Goal: Find specific page/section: Find specific page/section

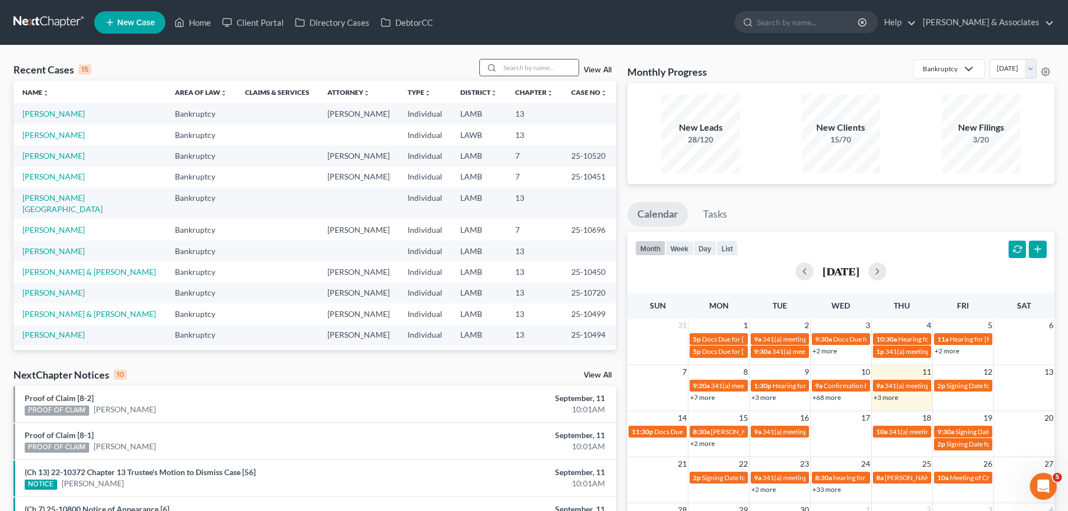
click at [540, 67] on input "search" at bounding box center [539, 67] width 79 height 16
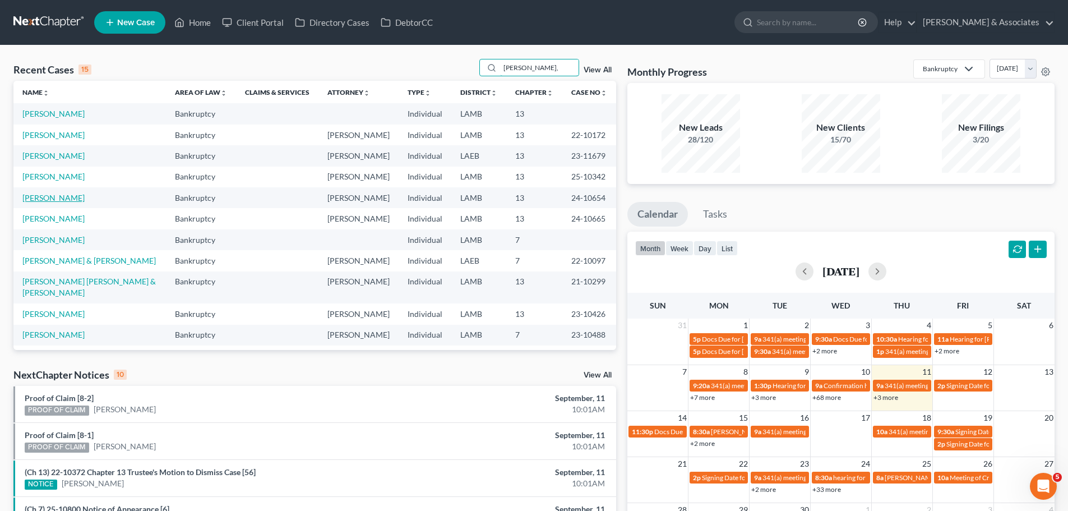
type input "[PERSON_NAME],"
click at [45, 200] on link "[PERSON_NAME]" at bounding box center [53, 198] width 62 height 10
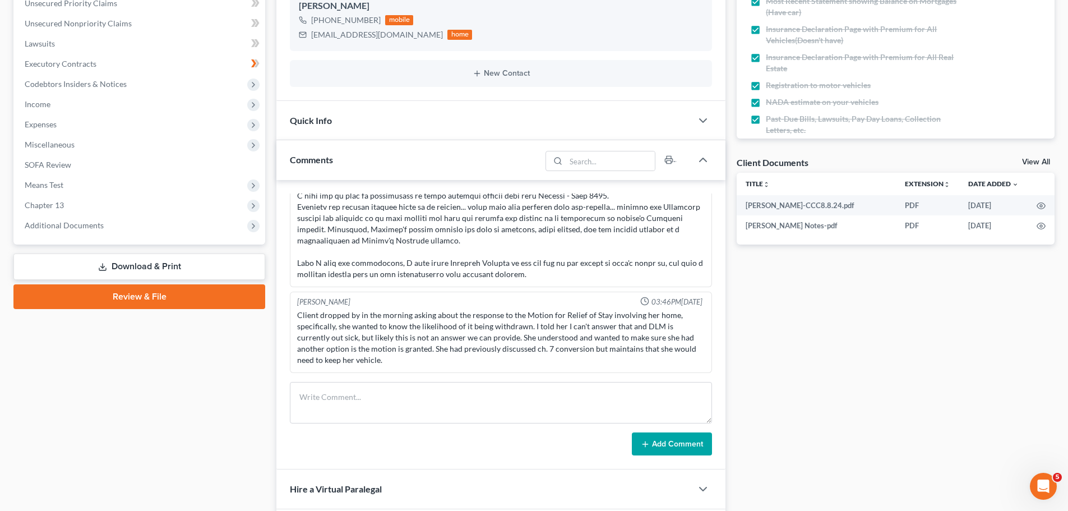
scroll to position [280, 0]
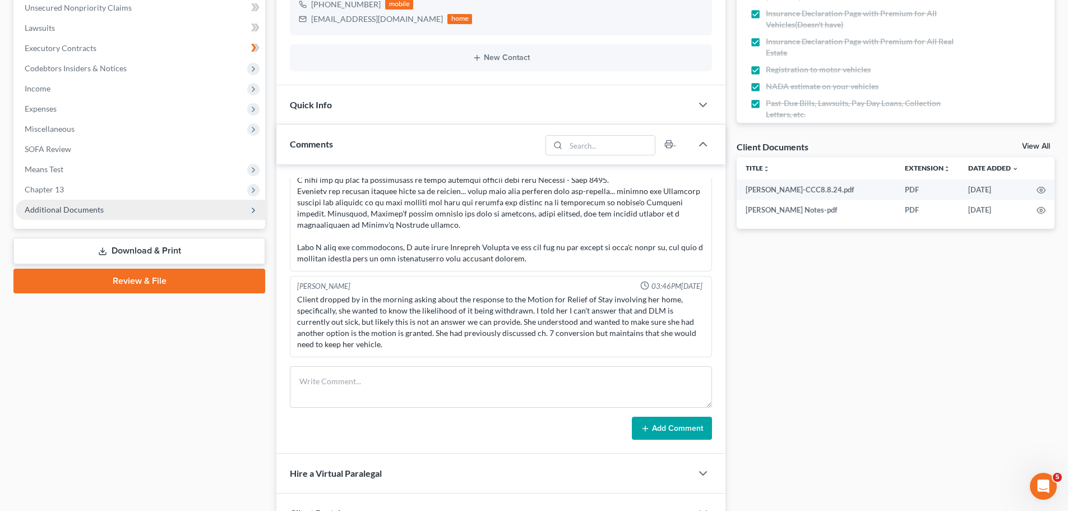
click at [142, 214] on span "Additional Documents" at bounding box center [141, 210] width 250 height 20
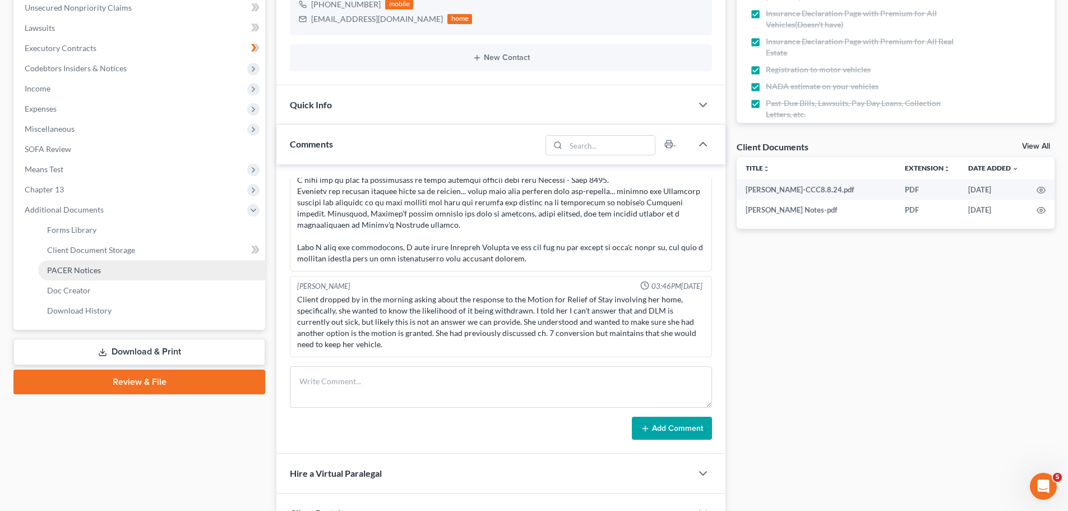
click at [114, 273] on link "PACER Notices" at bounding box center [151, 270] width 227 height 20
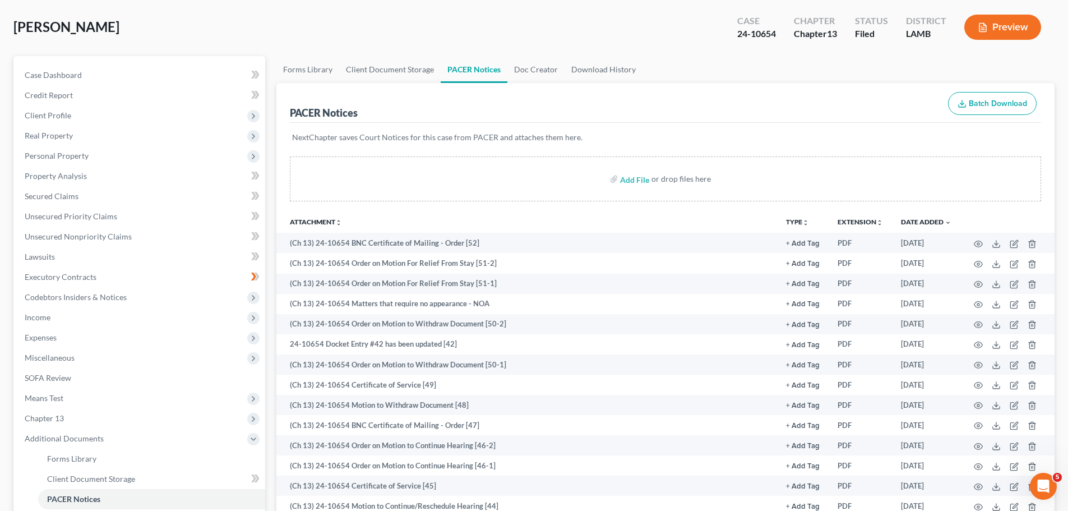
scroll to position [56, 0]
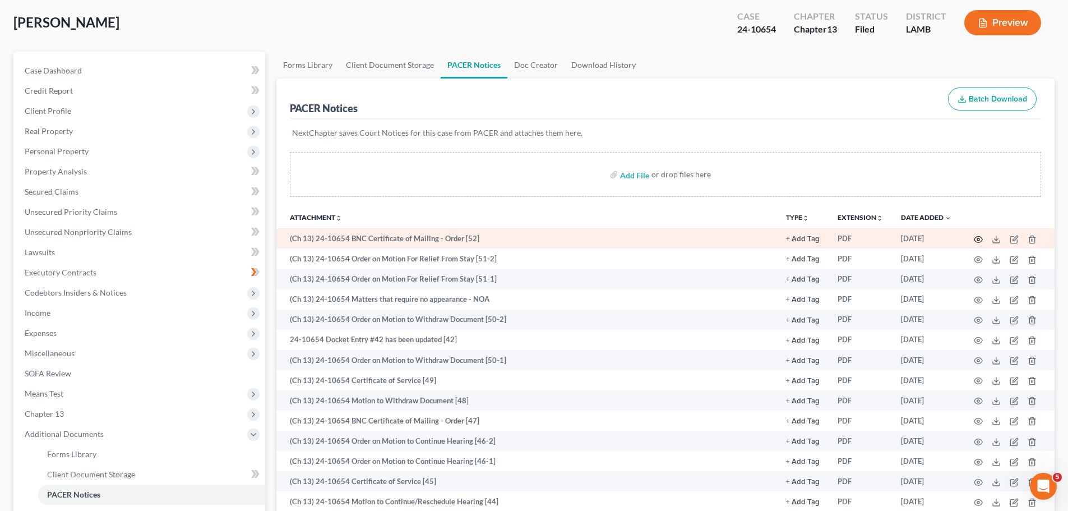
click at [979, 237] on icon "button" at bounding box center [979, 239] width 8 height 6
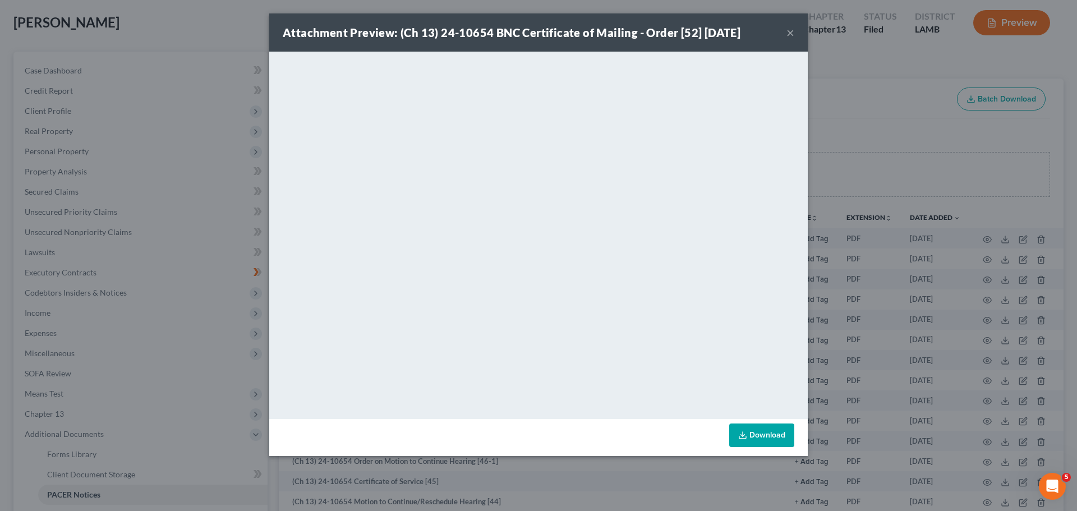
click at [790, 35] on button "×" at bounding box center [790, 32] width 8 height 13
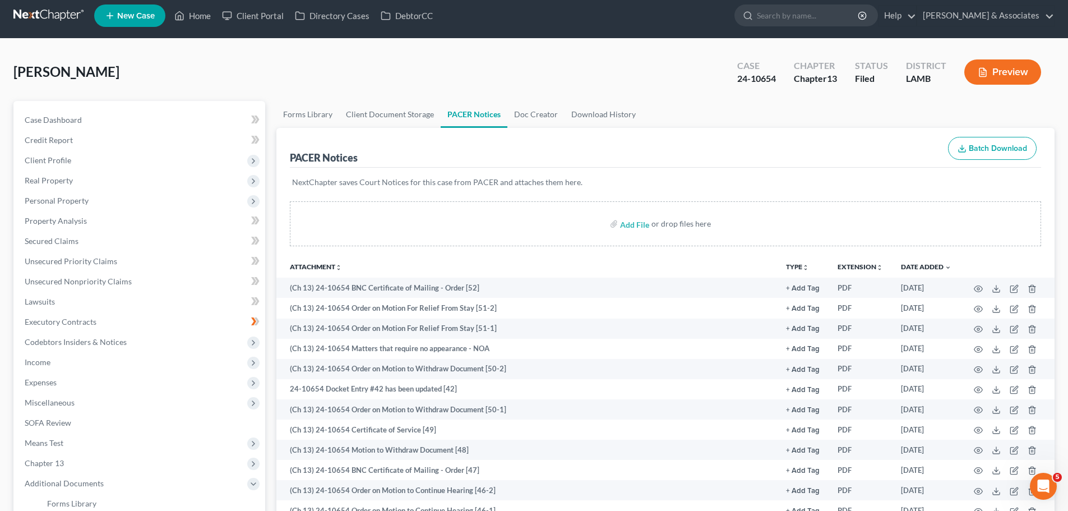
scroll to position [0, 0]
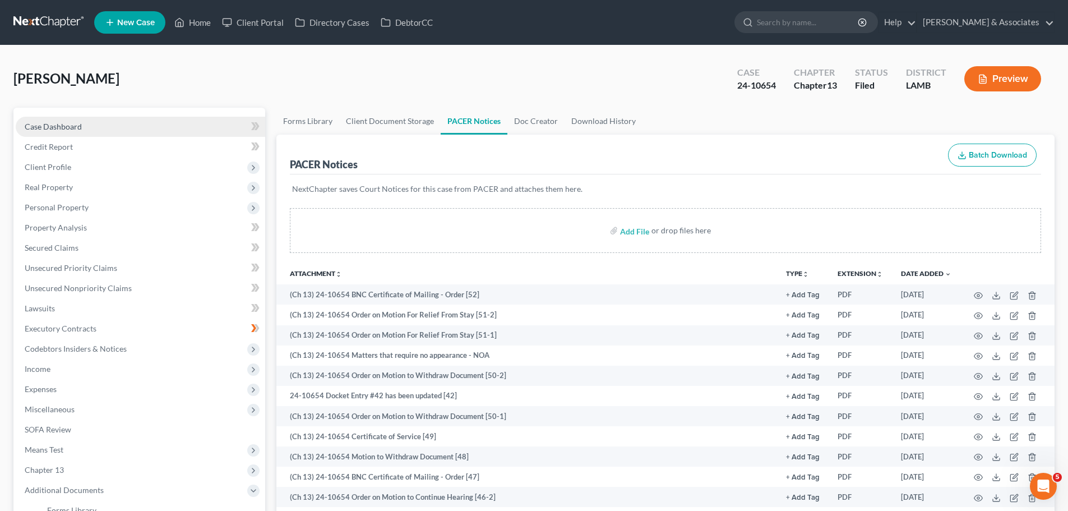
click at [64, 126] on span "Case Dashboard" at bounding box center [53, 127] width 57 height 10
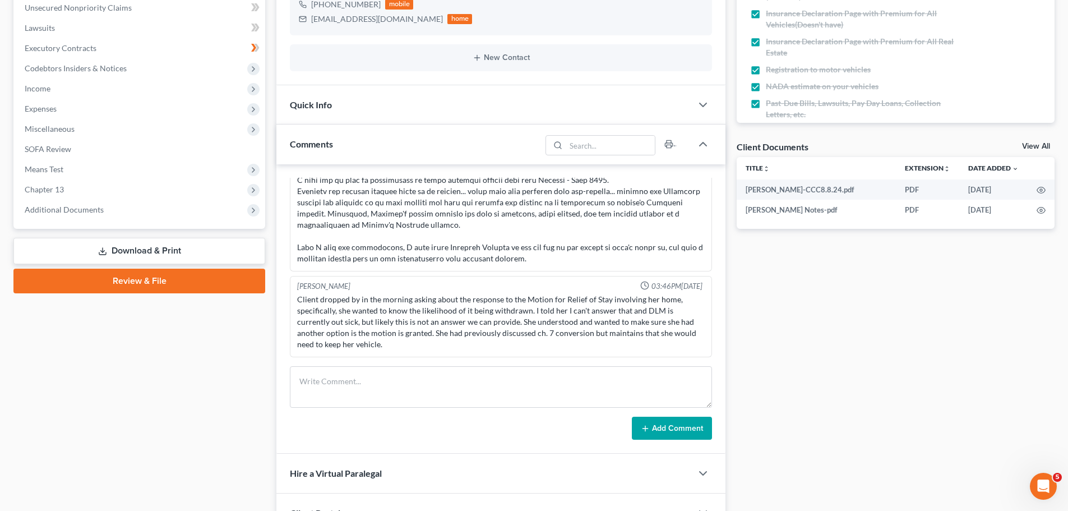
scroll to position [142, 0]
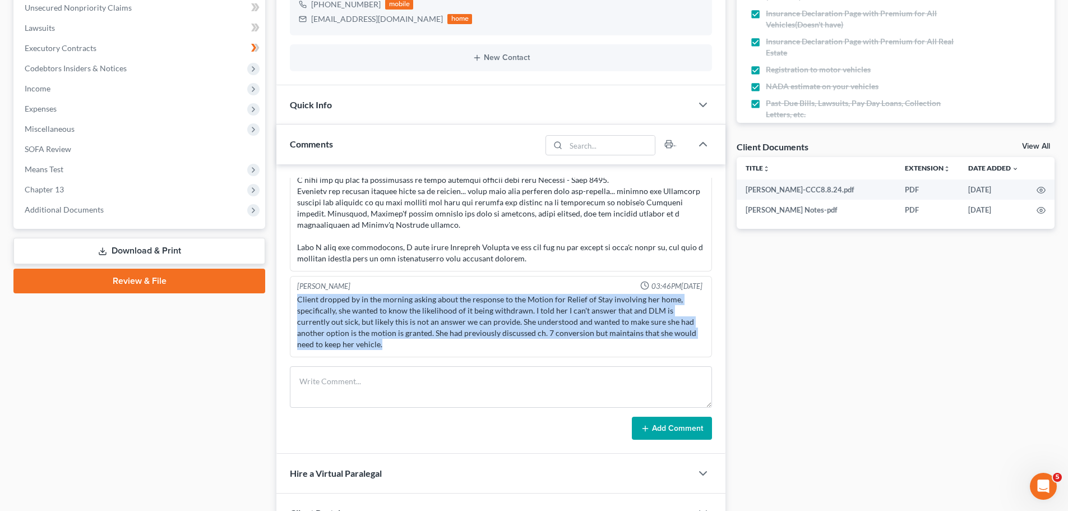
drag, startPoint x: 393, startPoint y: 345, endPoint x: 299, endPoint y: 303, distance: 102.9
click at [294, 304] on div "[PERSON_NAME] 03:46PM[DATE] Client dropped by in the morning asking about the r…" at bounding box center [501, 316] width 422 height 81
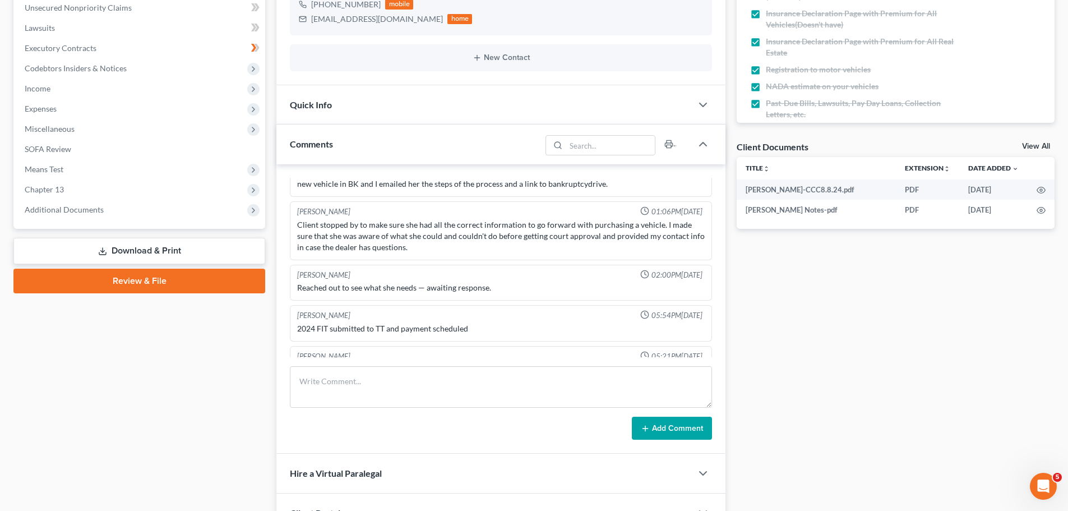
scroll to position [1161, 0]
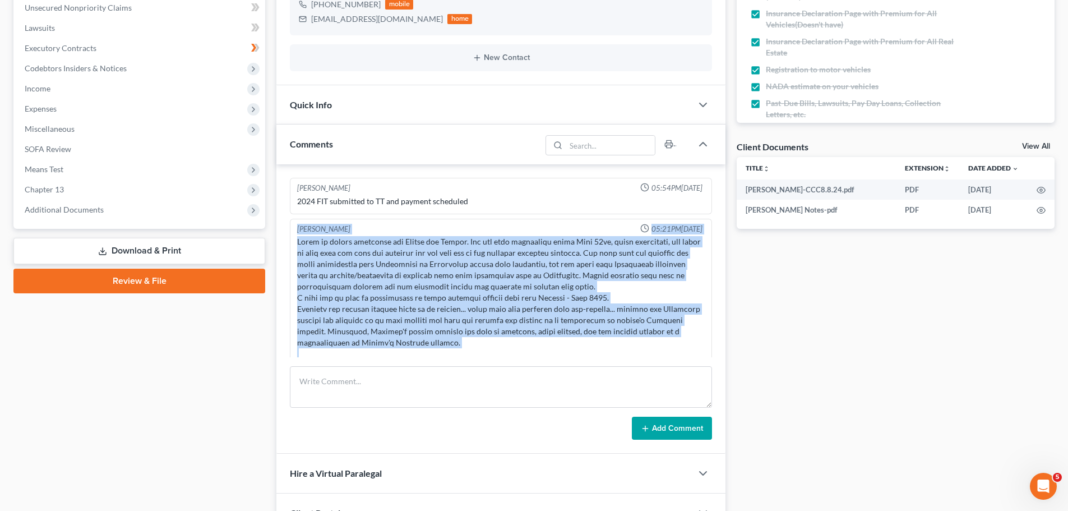
drag, startPoint x: 541, startPoint y: 317, endPoint x: 294, endPoint y: 243, distance: 256.9
click at [294, 243] on div "[PERSON_NAME] 05:21PM[DATE]" at bounding box center [501, 304] width 422 height 171
copy div "[PERSON_NAME] 05:21PM[DATE] Spoke to client regarding the Motion for Relief. Sh…"
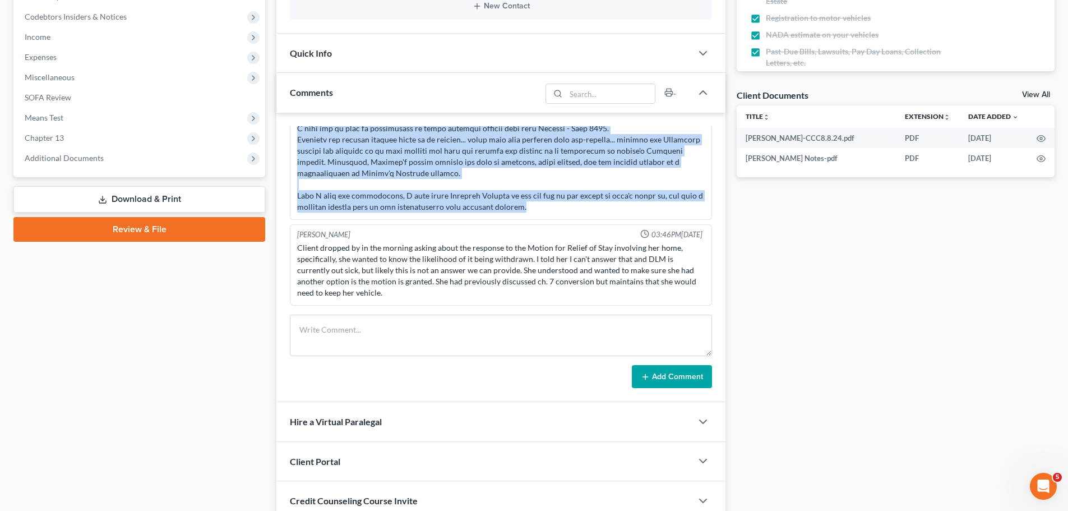
scroll to position [336, 0]
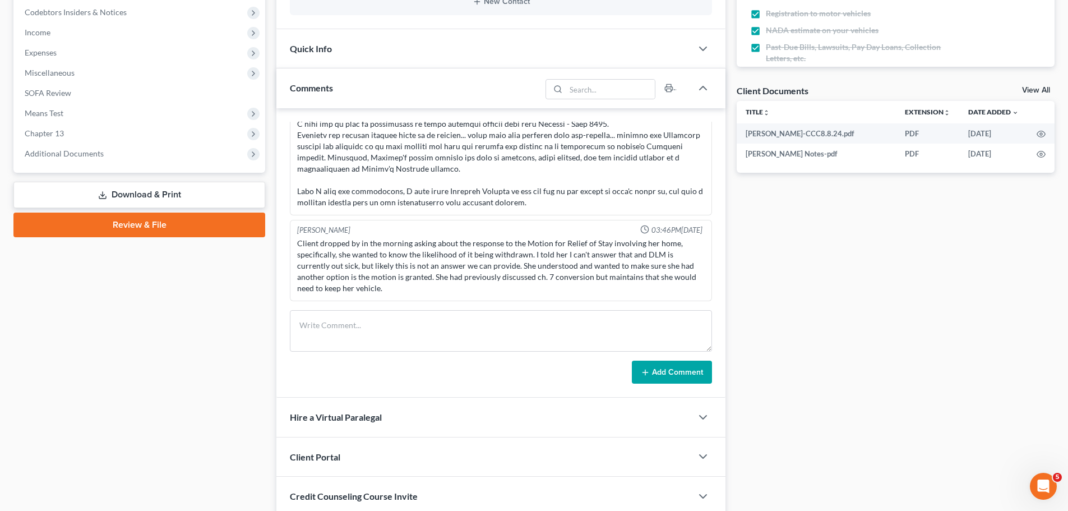
click at [384, 284] on div "Client dropped by in the morning asking about the response to the Motion for Re…" at bounding box center [501, 266] width 408 height 56
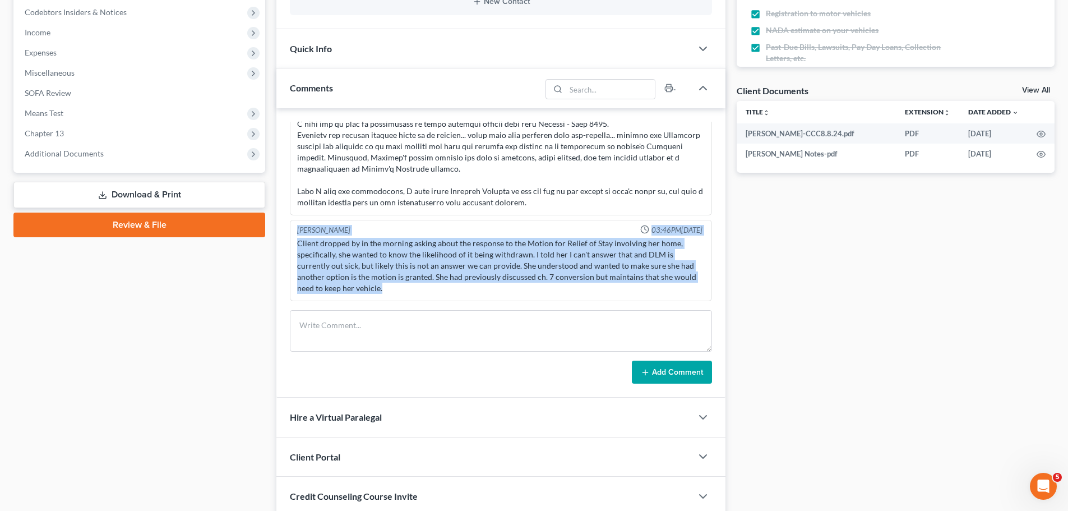
drag, startPoint x: 390, startPoint y: 290, endPoint x: 298, endPoint y: 232, distance: 108.9
click at [298, 232] on div "[PERSON_NAME] 03:46PM[DATE] Client dropped by in the morning asking about the r…" at bounding box center [501, 260] width 422 height 81
copy div "[PERSON_NAME] 03:46PM[DATE] Client dropped by in the morning asking about the r…"
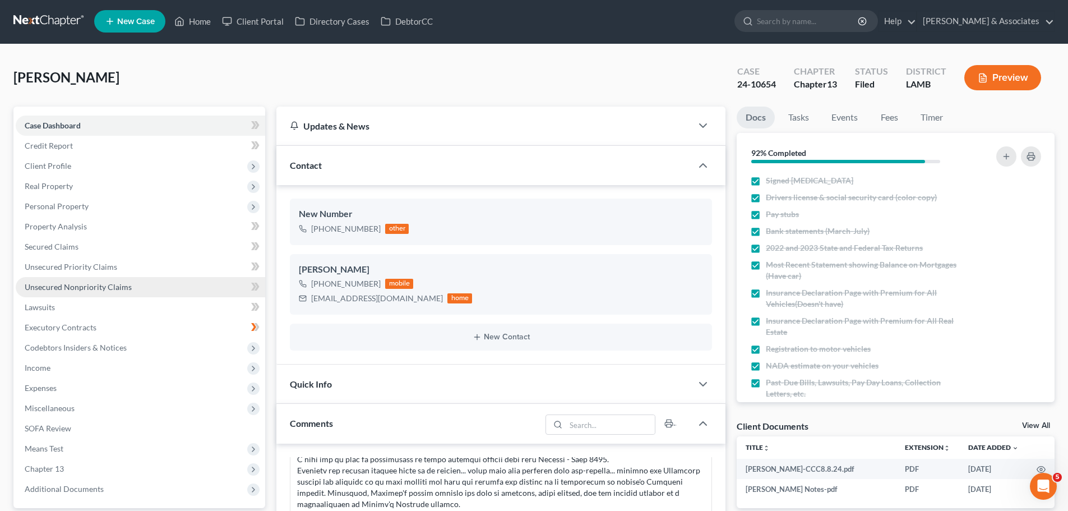
scroll to position [0, 0]
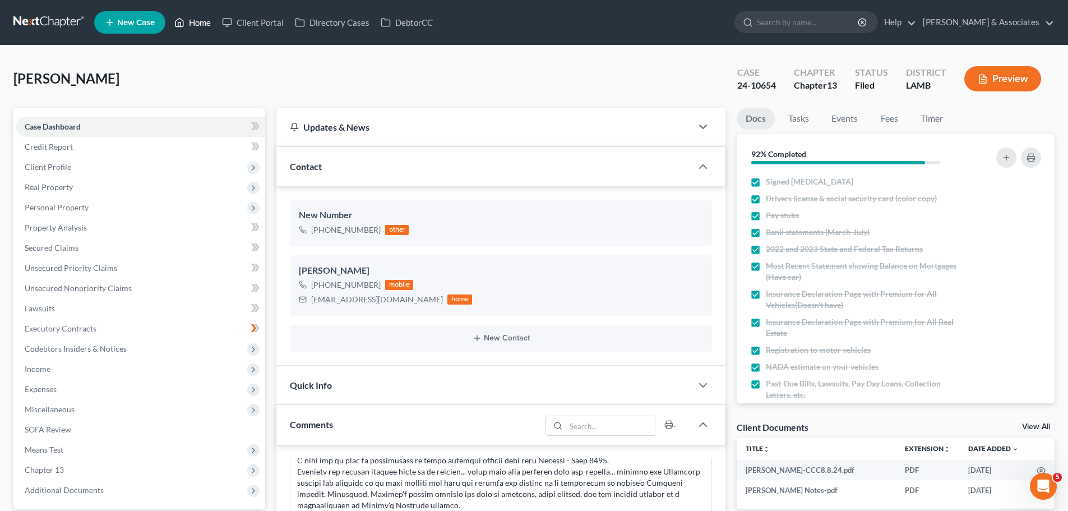
click at [197, 20] on link "Home" at bounding box center [193, 22] width 48 height 20
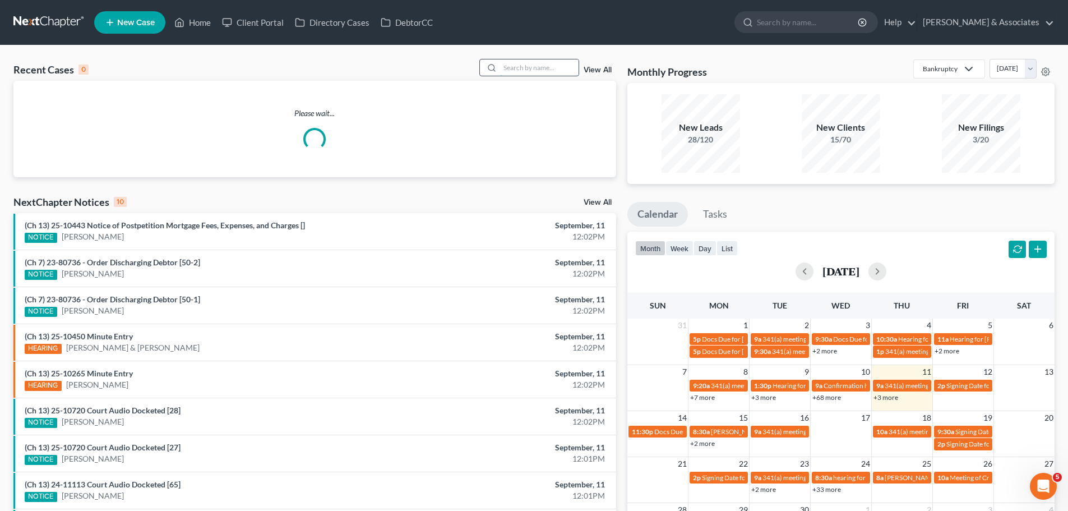
click at [521, 73] on input "search" at bounding box center [539, 67] width 79 height 16
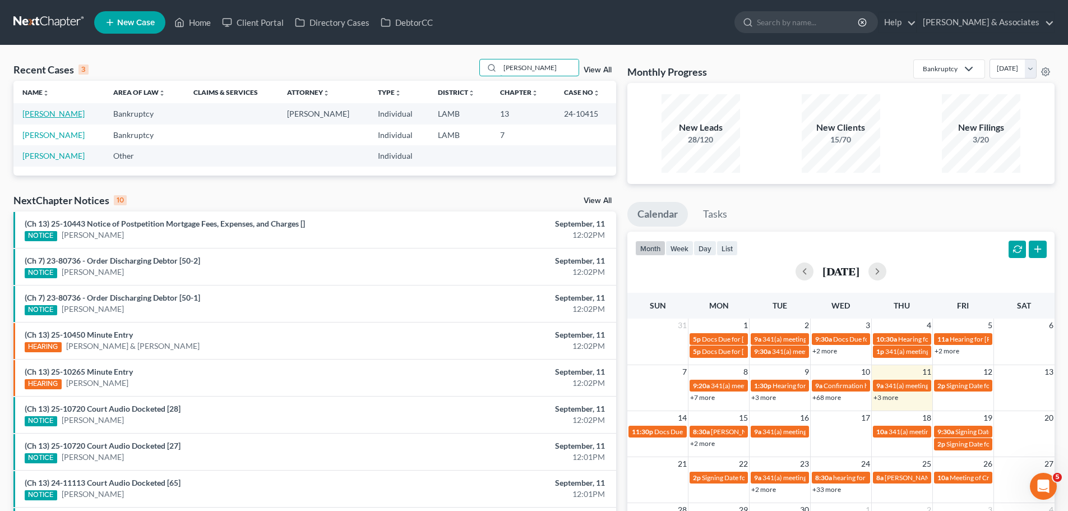
type input "[PERSON_NAME]"
click at [64, 117] on link "[PERSON_NAME]" at bounding box center [53, 114] width 62 height 10
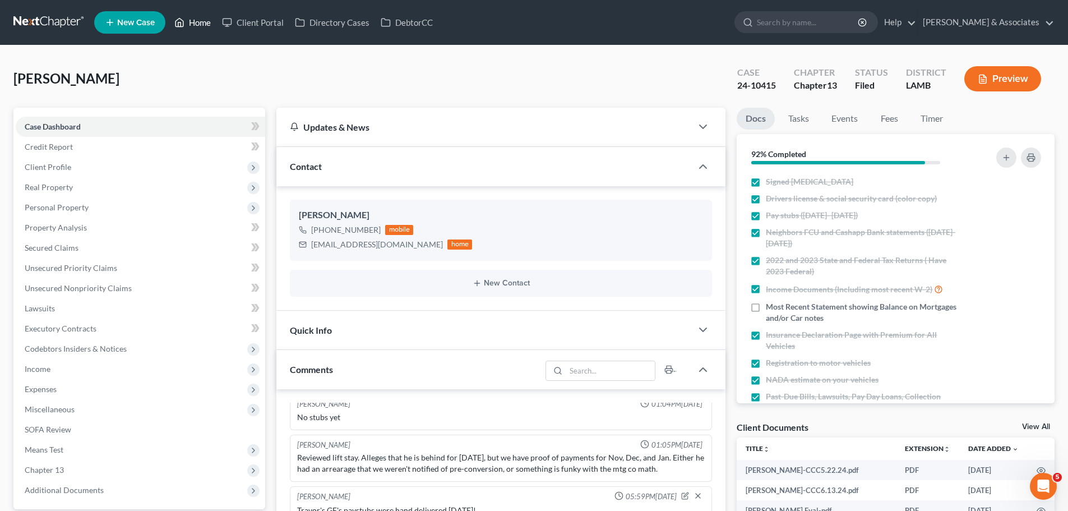
click at [197, 24] on link "Home" at bounding box center [193, 22] width 48 height 20
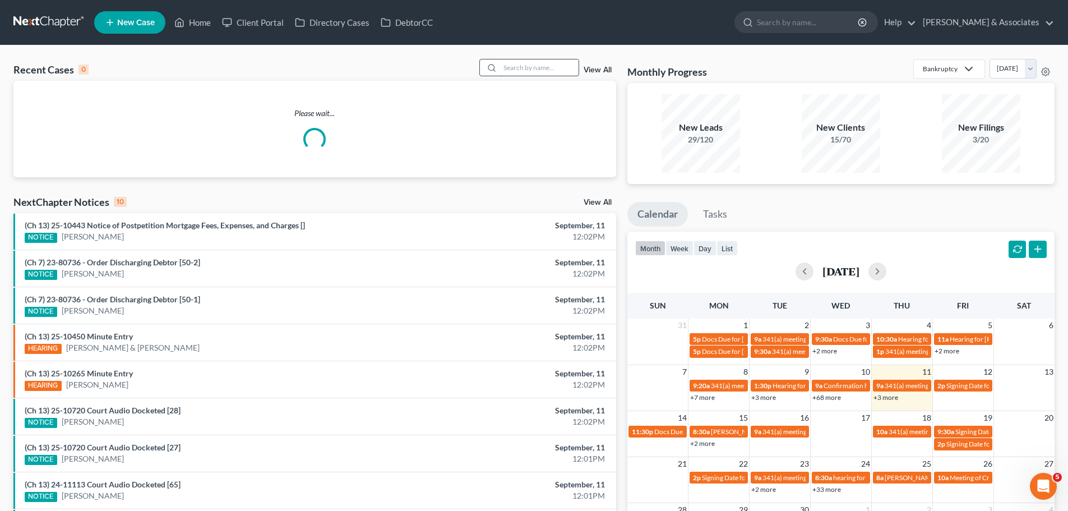
click at [527, 73] on input "search" at bounding box center [539, 67] width 79 height 16
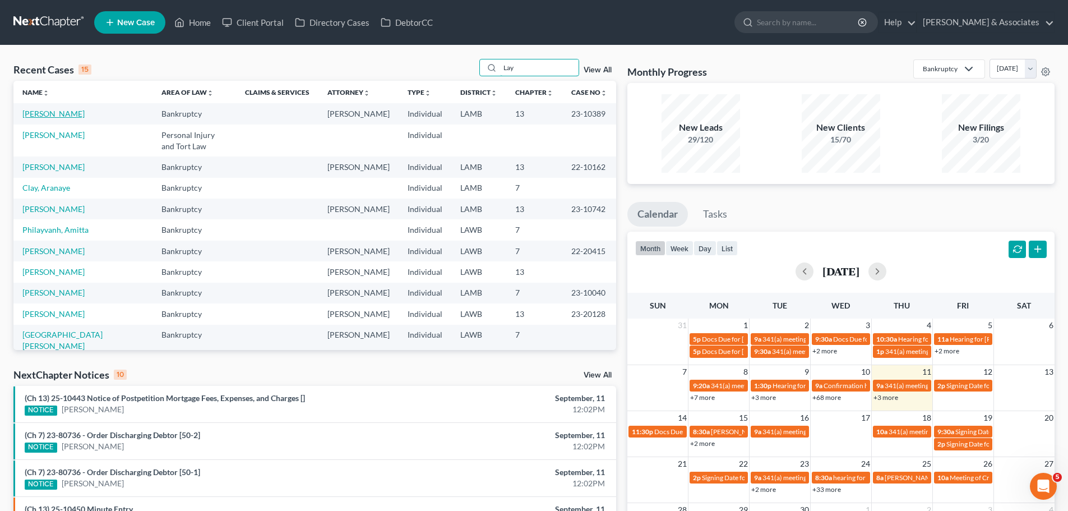
type input "Lay"
click at [52, 115] on link "[PERSON_NAME]" at bounding box center [53, 114] width 62 height 10
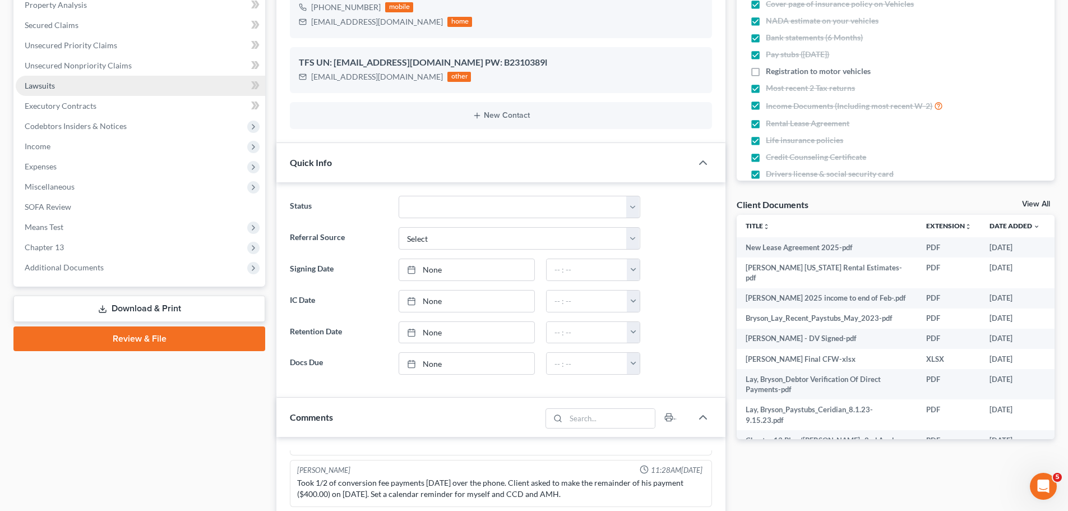
scroll to position [224, 0]
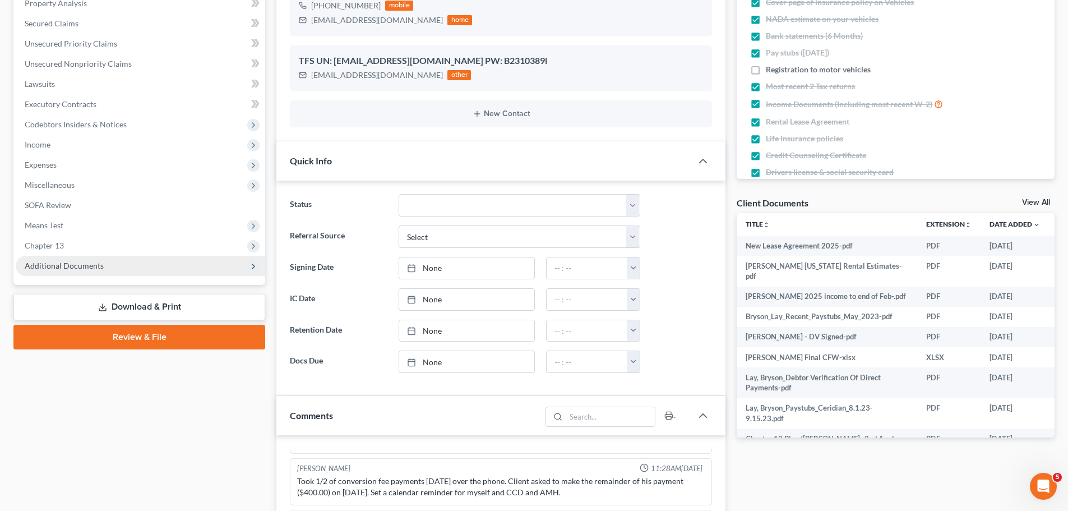
click at [63, 266] on span "Additional Documents" at bounding box center [64, 266] width 79 height 10
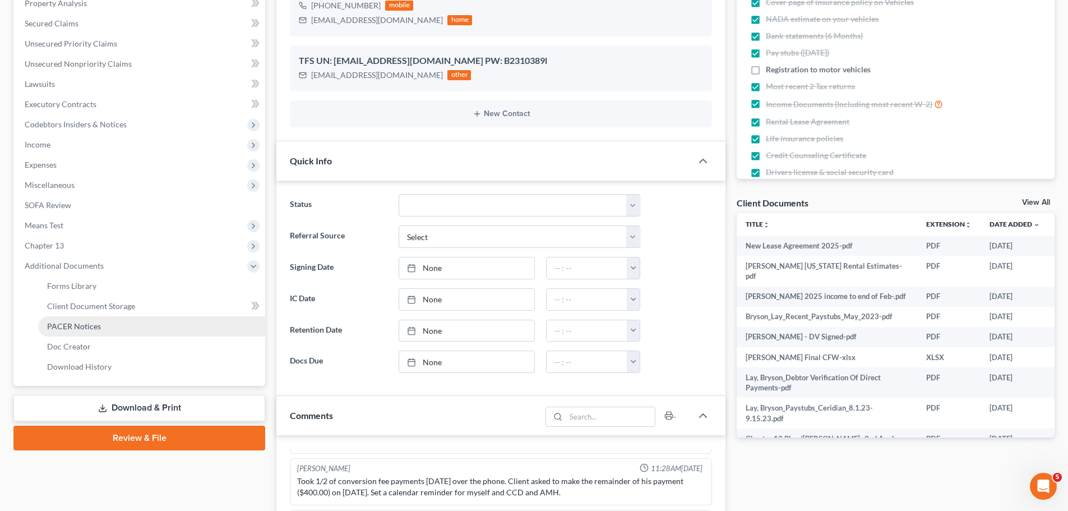
click at [87, 331] on link "PACER Notices" at bounding box center [151, 326] width 227 height 20
